Goal: Transaction & Acquisition: Subscribe to service/newsletter

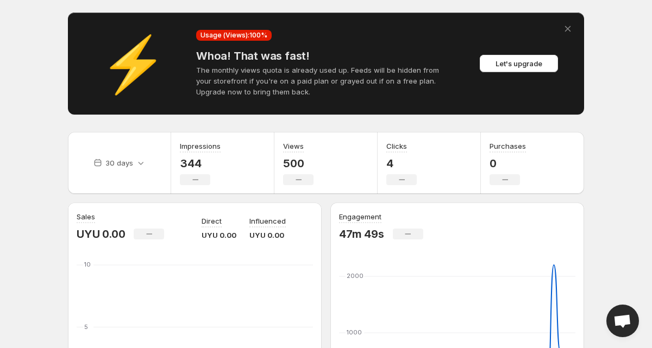
scroll to position [32, 0]
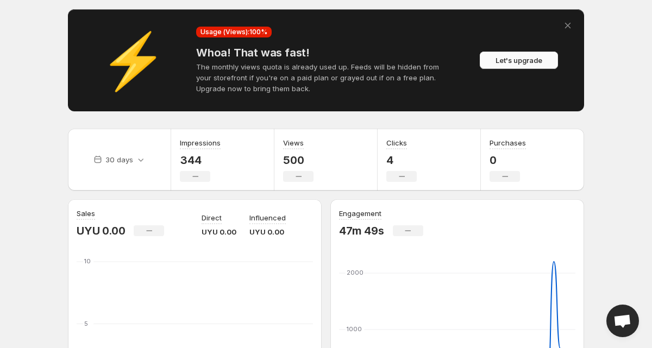
click at [532, 58] on span "Let's upgrade" at bounding box center [519, 60] width 47 height 11
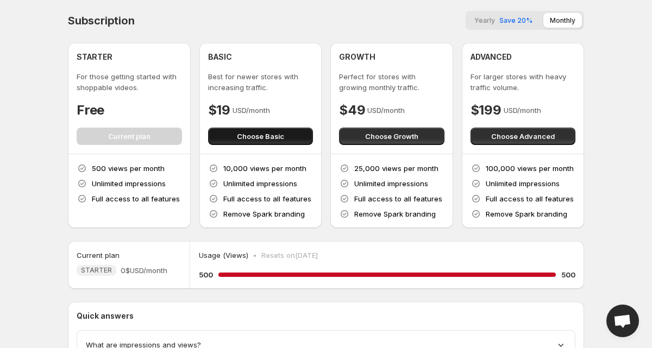
click at [270, 134] on span "Choose Basic" at bounding box center [260, 136] width 47 height 11
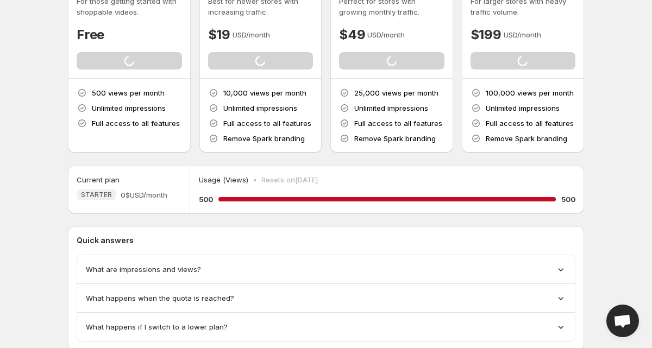
scroll to position [77, 0]
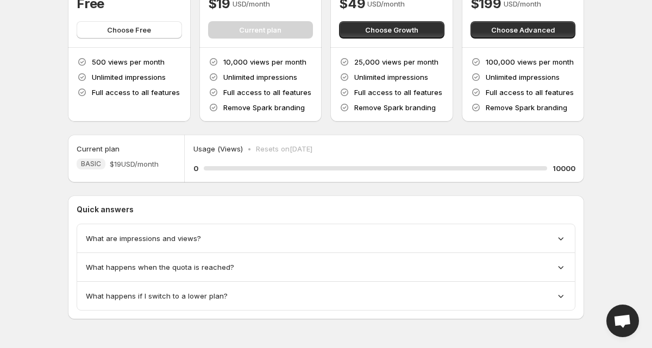
scroll to position [109, 0]
